Goal: Task Accomplishment & Management: Complete application form

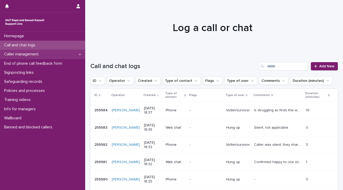
click at [36, 54] on p "Caller management" at bounding box center [22, 54] width 41 height 5
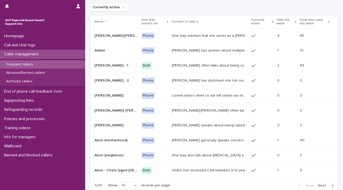
scroll to position [68, 0]
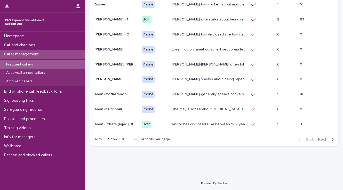
click at [318, 139] on span "Next" at bounding box center [323, 139] width 11 height 4
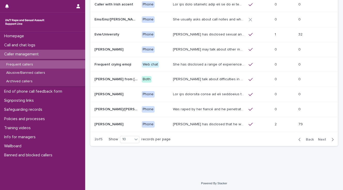
click at [318, 138] on span "Next" at bounding box center [323, 139] width 11 height 4
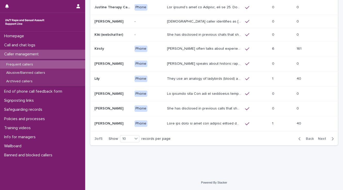
scroll to position [65, 0]
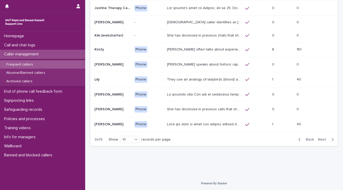
click at [318, 138] on span "Next" at bounding box center [323, 139] width 11 height 4
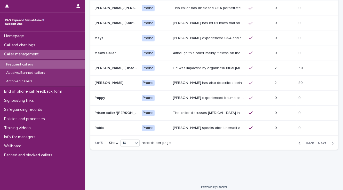
scroll to position [66, 0]
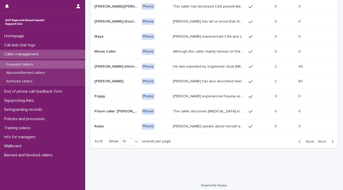
click at [318, 139] on button "Next" at bounding box center [327, 141] width 22 height 5
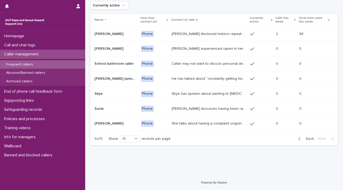
scroll to position [23, 0]
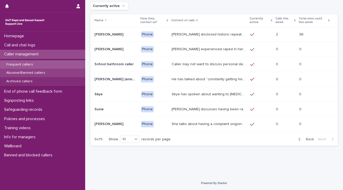
click at [28, 73] on p "Abusive/Banned callers" at bounding box center [25, 72] width 47 height 4
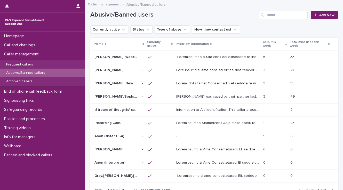
click at [193, 69] on p at bounding box center [218, 69] width 84 height 5
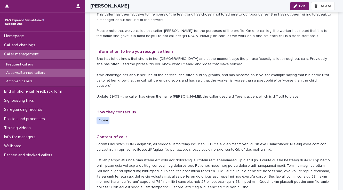
scroll to position [124, 0]
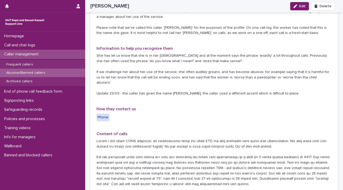
click at [32, 71] on p "Abusive/Banned callers" at bounding box center [25, 72] width 47 height 4
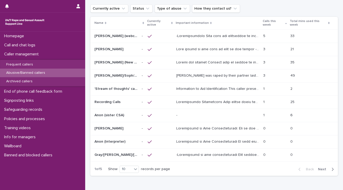
scroll to position [51, 0]
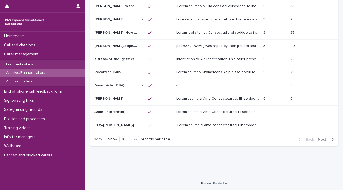
click at [318, 138] on span "Next" at bounding box center [323, 139] width 11 height 4
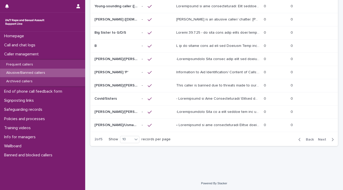
click at [318, 138] on span "Next" at bounding box center [323, 139] width 11 height 4
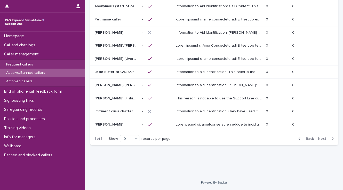
scroll to position [50, 0]
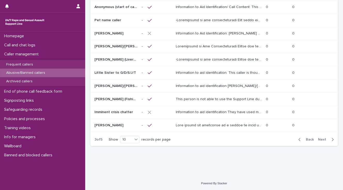
click at [318, 138] on span "Next" at bounding box center [323, 139] width 11 height 4
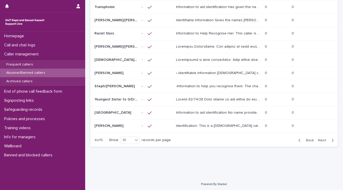
scroll to position [50, 0]
click at [318, 138] on span "Next" at bounding box center [323, 140] width 11 height 4
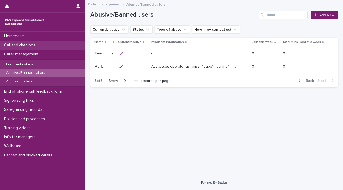
click at [30, 44] on p "Call and chat logs" at bounding box center [20, 45] width 37 height 5
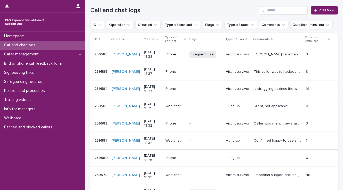
scroll to position [62, 0]
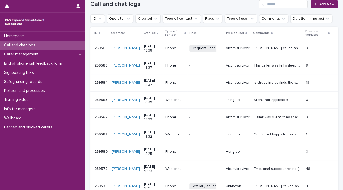
click at [258, 46] on p "Amber called and advised that she wants us to use specific grounding techniques…" at bounding box center [278, 47] width 49 height 5
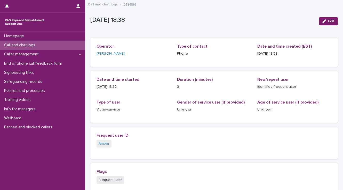
click at [103, 5] on link "Call and chat logs" at bounding box center [103, 4] width 30 height 6
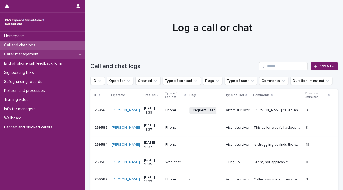
click at [37, 54] on p "Caller management" at bounding box center [22, 54] width 41 height 5
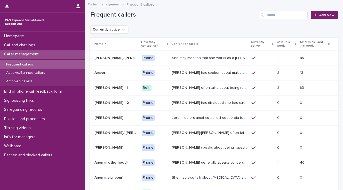
click at [218, 73] on p "Amber has spoken about multiple experiences of sexual abuse. Amber told us she …" at bounding box center [210, 71] width 76 height 5
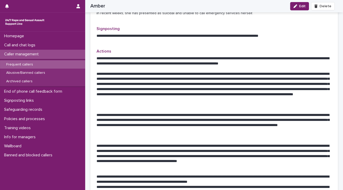
scroll to position [289, 0]
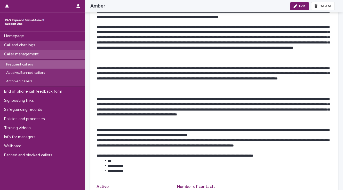
click at [32, 45] on p "Call and chat logs" at bounding box center [20, 45] width 37 height 5
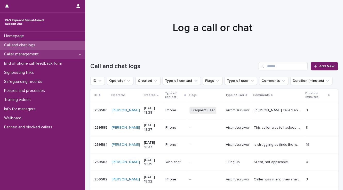
click at [33, 52] on p "Caller management" at bounding box center [22, 54] width 41 height 5
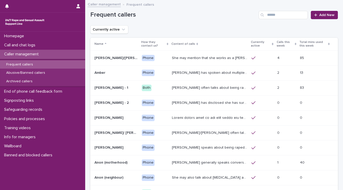
click at [189, 73] on p "Amber has spoken about multiple experiences of sexual abuse. Amber told us she …" at bounding box center [210, 71] width 76 height 5
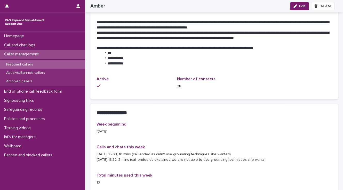
scroll to position [413, 0]
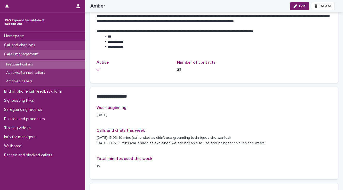
click at [39, 45] on p "Call and chat logs" at bounding box center [20, 45] width 37 height 5
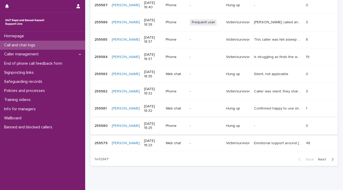
scroll to position [124, 0]
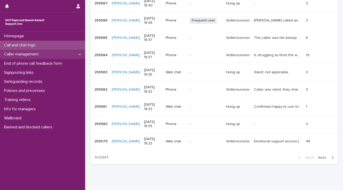
click at [26, 54] on p "Caller management" at bounding box center [22, 54] width 41 height 5
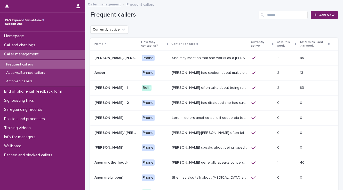
click at [173, 57] on p "She may mention that she works as a Nanny, looking after two children. Abbie / …" at bounding box center [210, 57] width 76 height 5
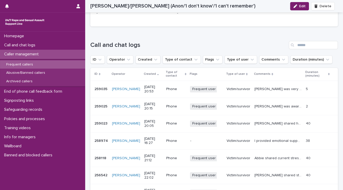
scroll to position [420, 0]
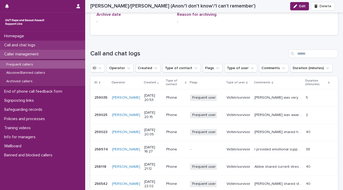
click at [43, 44] on div "Call and chat logs" at bounding box center [42, 45] width 85 height 9
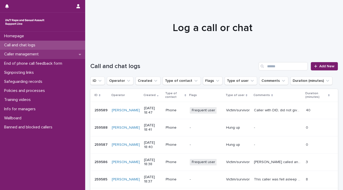
click at [20, 53] on p "Caller management" at bounding box center [22, 54] width 41 height 5
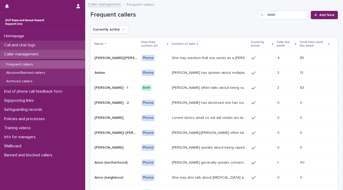
click at [19, 45] on p "Call and chat logs" at bounding box center [20, 45] width 37 height 5
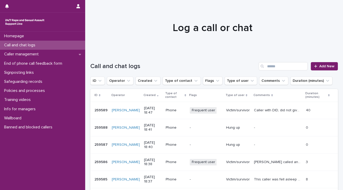
click at [261, 109] on p "Caller with DID, did not give name. Frequently repeats phrase ''it's not my fau…" at bounding box center [278, 109] width 49 height 5
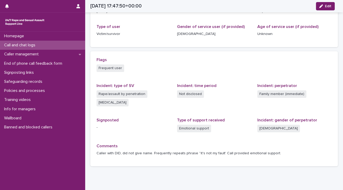
scroll to position [83, 0]
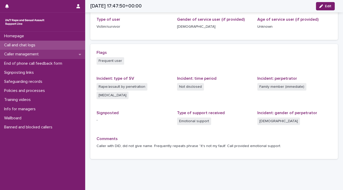
click at [36, 53] on p "Caller management" at bounding box center [22, 54] width 41 height 5
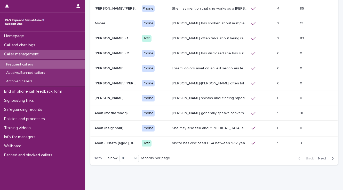
scroll to position [62, 0]
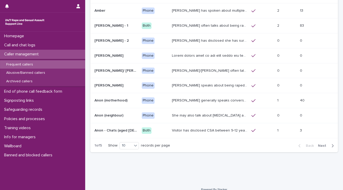
click at [322, 144] on span "Next" at bounding box center [323, 146] width 11 height 4
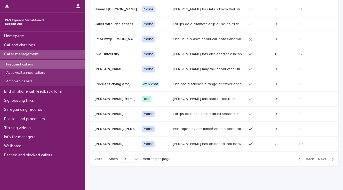
scroll to position [41, 0]
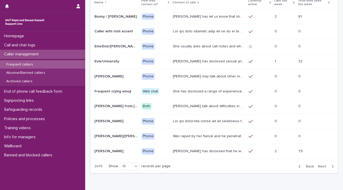
click at [320, 165] on span "Next" at bounding box center [323, 166] width 11 height 4
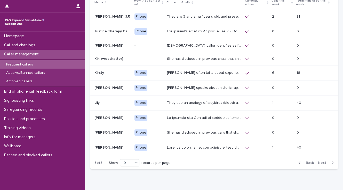
scroll to position [40, 0]
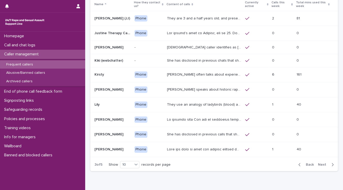
click at [194, 17] on p "They are 3 and a half years old, and presents as this age, talking about dogs, …" at bounding box center [204, 17] width 75 height 5
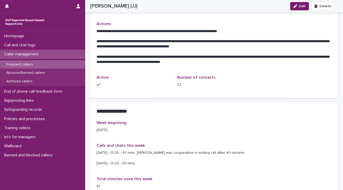
scroll to position [248, 0]
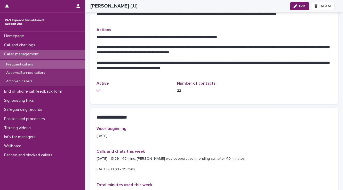
click at [32, 54] on p "Caller management" at bounding box center [22, 54] width 41 height 5
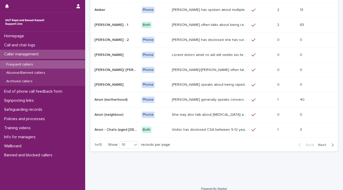
scroll to position [68, 0]
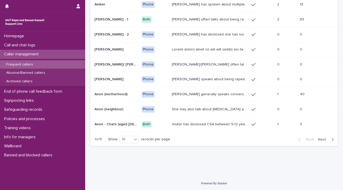
click at [320, 137] on span "Next" at bounding box center [323, 139] width 11 height 4
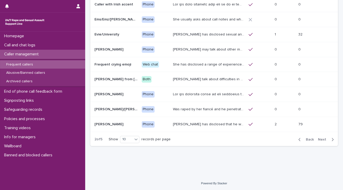
click at [319, 138] on span "Next" at bounding box center [323, 139] width 11 height 4
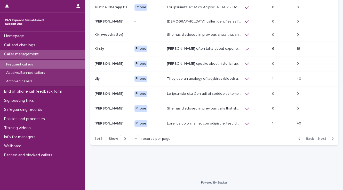
scroll to position [65, 0]
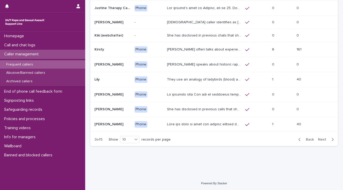
click at [320, 137] on span "Next" at bounding box center [323, 139] width 11 height 4
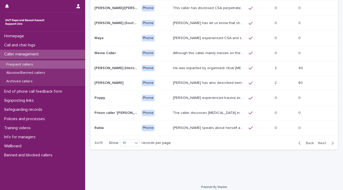
scroll to position [66, 0]
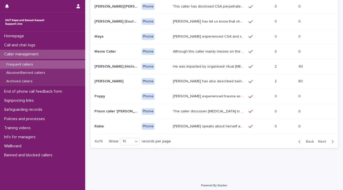
click at [319, 140] on span "Next" at bounding box center [323, 141] width 11 height 4
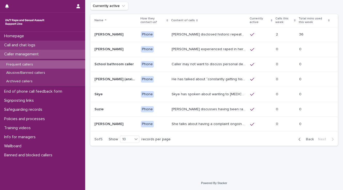
click at [34, 43] on p "Call and chat logs" at bounding box center [20, 45] width 37 height 5
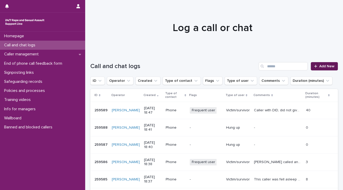
click at [325, 66] on span "Add New" at bounding box center [326, 66] width 15 height 4
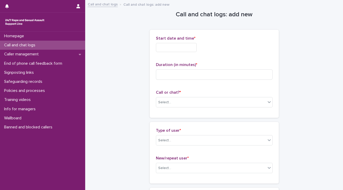
click at [160, 48] on input "text" at bounding box center [176, 47] width 41 height 9
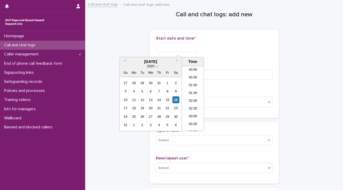
scroll to position [258, 0]
click at [190, 98] on li "18:30" at bounding box center [193, 99] width 22 height 8
type input "**********"
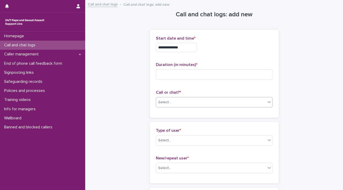
click at [163, 102] on div "Select..." at bounding box center [164, 101] width 13 height 5
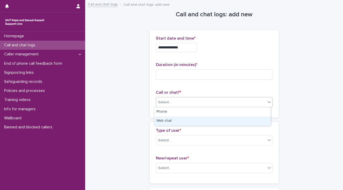
click at [167, 121] on div "Web chat" at bounding box center [212, 120] width 116 height 9
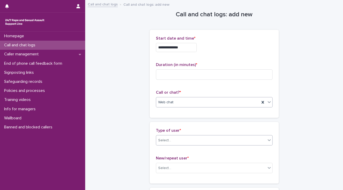
click at [171, 140] on div "Select..." at bounding box center [211, 140] width 110 height 9
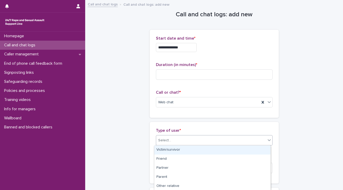
click at [171, 150] on div "Victim/survivor" at bounding box center [212, 149] width 116 height 9
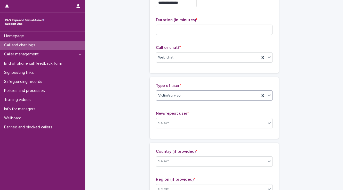
scroll to position [62, 0]
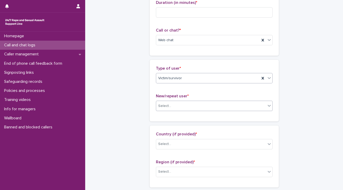
click at [181, 106] on div "Select..." at bounding box center [211, 105] width 110 height 9
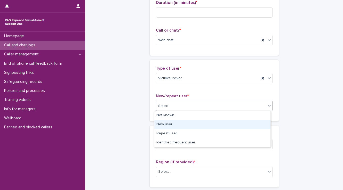
click at [173, 121] on div "New user" at bounding box center [212, 124] width 116 height 9
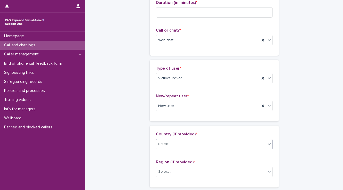
click at [174, 144] on div "Select..." at bounding box center [211, 143] width 110 height 9
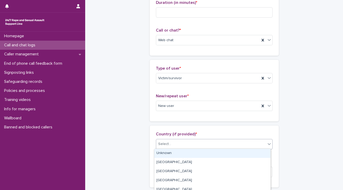
click at [170, 153] on div "Unknown" at bounding box center [212, 152] width 116 height 9
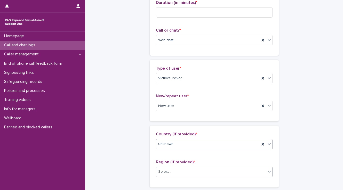
click at [176, 171] on div "Select..." at bounding box center [211, 171] width 110 height 9
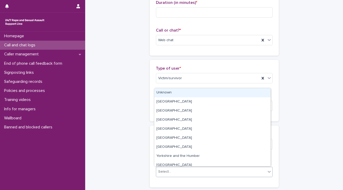
click at [172, 92] on div "Unknown" at bounding box center [212, 92] width 116 height 9
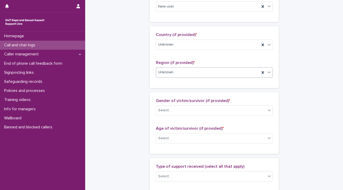
scroll to position [186, 0]
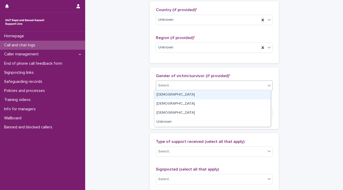
click at [186, 84] on div "Select..." at bounding box center [211, 85] width 110 height 9
click at [184, 94] on div "Female" at bounding box center [212, 94] width 116 height 9
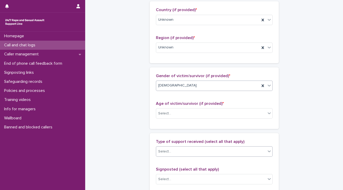
click at [191, 153] on div "Select..." at bounding box center [211, 151] width 110 height 9
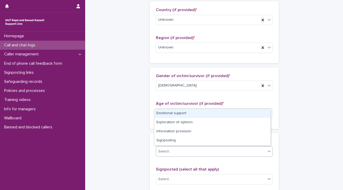
click at [175, 114] on div "Emotional support" at bounding box center [212, 113] width 116 height 9
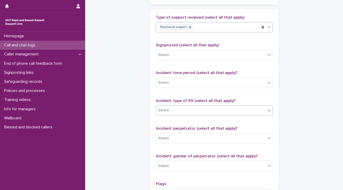
scroll to position [331, 0]
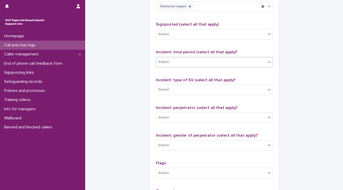
click at [169, 60] on div "Select..." at bounding box center [211, 62] width 110 height 9
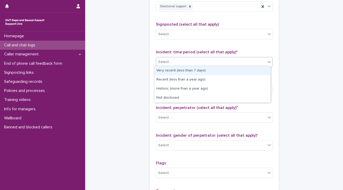
click at [174, 72] on div "Very recent (less than 7 days)" at bounding box center [212, 70] width 116 height 9
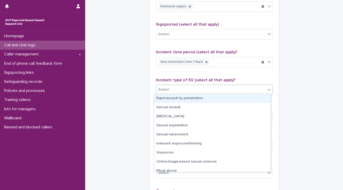
click at [175, 88] on div "Select..." at bounding box center [211, 89] width 110 height 9
click at [175, 97] on div "Rape/assault by penetration" at bounding box center [212, 98] width 116 height 9
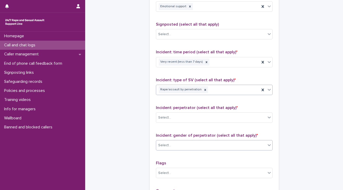
click at [180, 147] on div "Select..." at bounding box center [211, 145] width 110 height 9
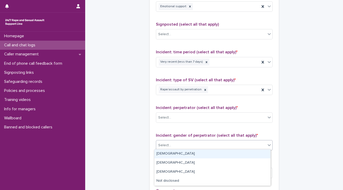
click at [176, 154] on div "Male" at bounding box center [212, 153] width 116 height 9
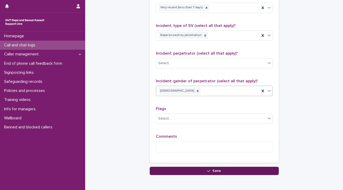
scroll to position [409, 0]
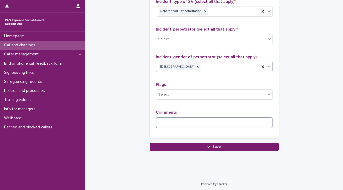
click at [164, 122] on textarea at bounding box center [214, 122] width 117 height 11
click at [216, 120] on textarea "**********" at bounding box center [214, 122] width 117 height 11
click at [257, 119] on textarea "**********" at bounding box center [214, 122] width 117 height 11
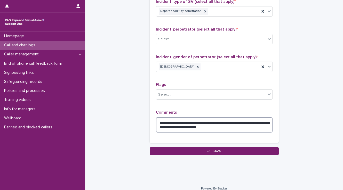
click at [258, 121] on textarea "**********" at bounding box center [214, 124] width 117 height 15
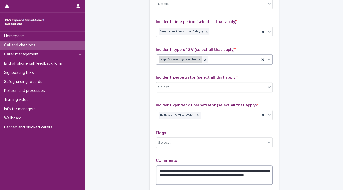
scroll to position [347, 0]
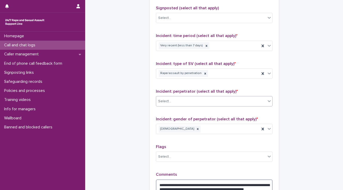
type textarea "**********"
click at [187, 100] on div "Select..." at bounding box center [211, 101] width 110 height 9
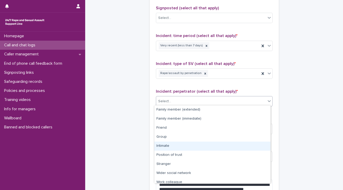
click at [175, 144] on div "Intimate" at bounding box center [212, 145] width 116 height 9
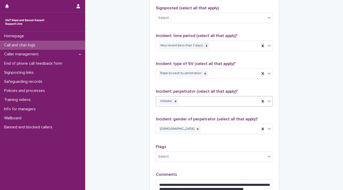
scroll to position [326, 0]
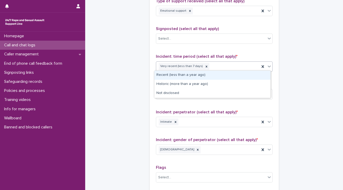
click at [212, 66] on div "Very recent (less than 7 days)" at bounding box center [208, 66] width 104 height 9
click at [215, 74] on div "Recent (less than a year ago)" at bounding box center [212, 74] width 116 height 9
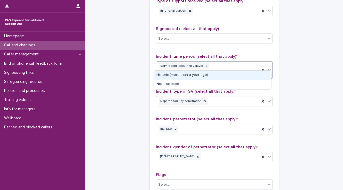
click at [257, 67] on div "Very recent (less than 7 days) Recent (less than a year ago)" at bounding box center [208, 69] width 104 height 17
click at [250, 75] on div "Historic (more than a year ago)" at bounding box center [212, 74] width 116 height 9
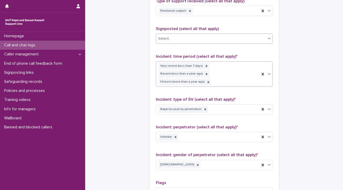
click at [176, 36] on div "Select..." at bounding box center [211, 38] width 110 height 9
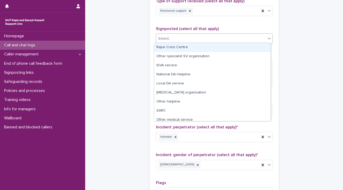
click at [174, 46] on div "Rape Crisis Centre" at bounding box center [212, 47] width 116 height 9
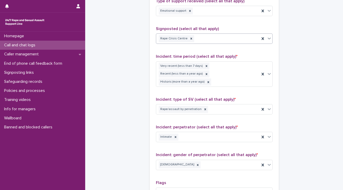
click at [213, 38] on div "Rape Crisis Centre" at bounding box center [208, 38] width 104 height 9
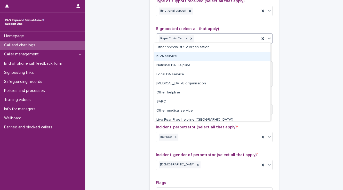
click at [174, 55] on div "ISVA service" at bounding box center [212, 56] width 116 height 9
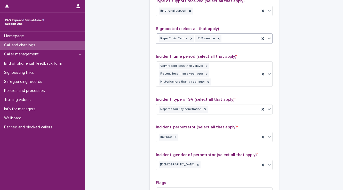
click at [230, 38] on div "Rape Crisis Centre ISVA service" at bounding box center [208, 38] width 104 height 9
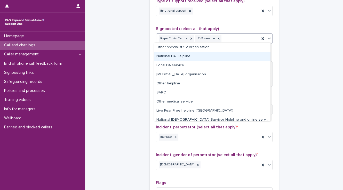
click at [185, 55] on div "National DA Helpline" at bounding box center [212, 56] width 116 height 9
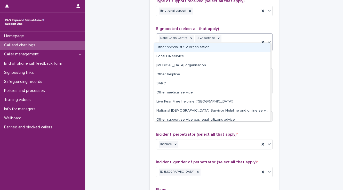
click at [256, 39] on div "Rape Crisis Centre ISVA service National DA Helpline" at bounding box center [208, 42] width 104 height 17
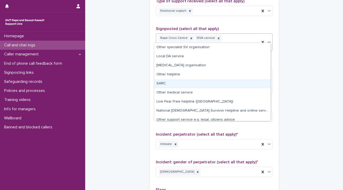
click at [200, 82] on div "SARC" at bounding box center [212, 83] width 116 height 9
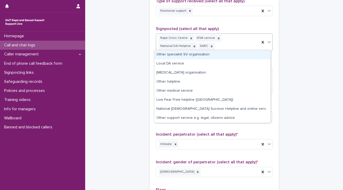
click at [190, 47] on div "Rape Crisis Centre ISVA service National DA Helpline SARC" at bounding box center [208, 42] width 104 height 17
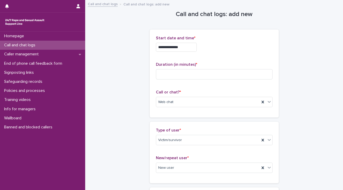
scroll to position [0, 0]
click at [161, 72] on input at bounding box center [214, 74] width 117 height 10
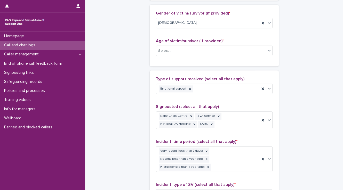
scroll to position [269, 0]
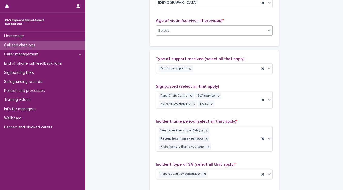
type input "**"
click at [185, 31] on div "Select..." at bounding box center [211, 30] width 110 height 9
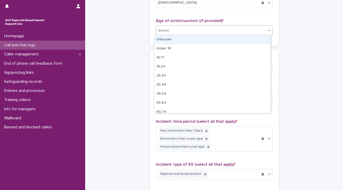
click at [185, 39] on div "Unknown" at bounding box center [212, 39] width 116 height 9
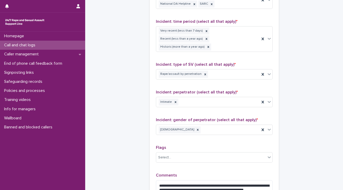
scroll to position [393, 0]
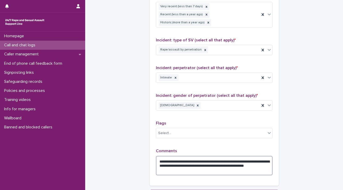
click at [175, 155] on textarea "**********" at bounding box center [214, 165] width 117 height 20
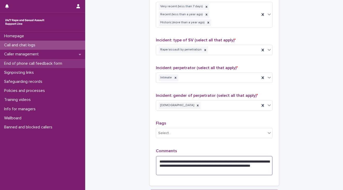
type textarea "**********"
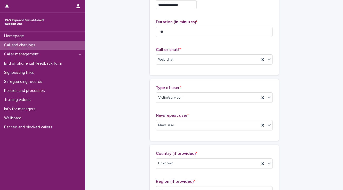
scroll to position [41, 0]
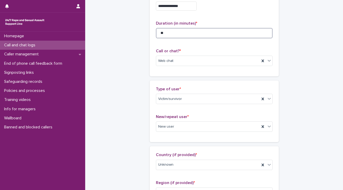
click at [164, 32] on input "**" at bounding box center [214, 33] width 117 height 10
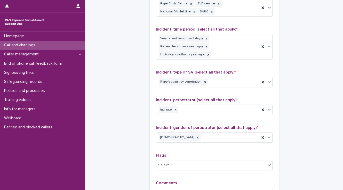
scroll to position [432, 0]
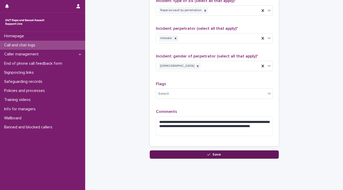
type input "**"
click at [195, 150] on button "Save" at bounding box center [214, 154] width 129 height 8
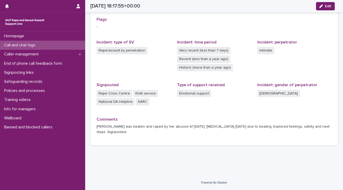
scroll to position [116, 0]
